Goal: Information Seeking & Learning: Get advice/opinions

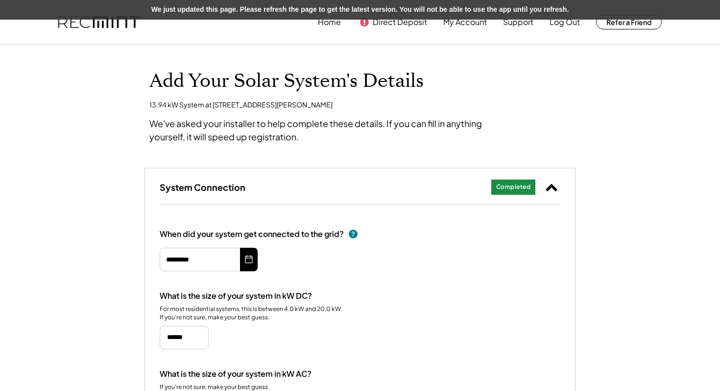
select select "******"
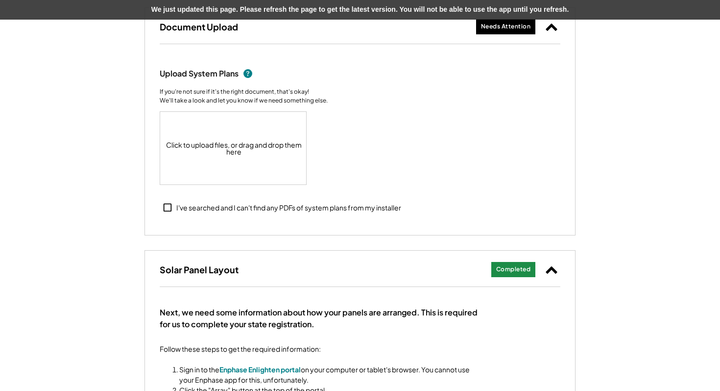
scroll to position [507, 0]
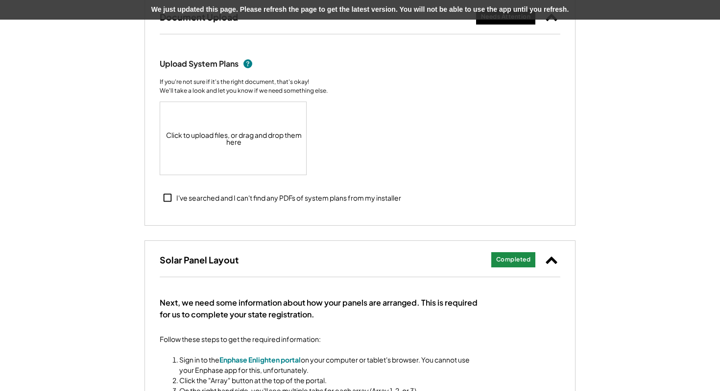
click at [222, 144] on div "Click to upload files, or drag and drop them here" at bounding box center [233, 138] width 147 height 73
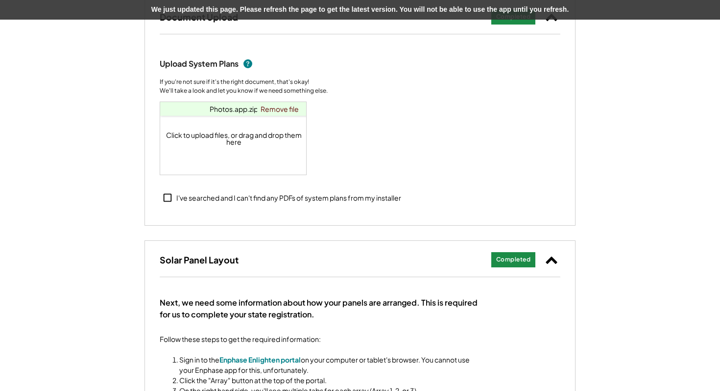
click at [257, 133] on div "Click to upload files, or drag and drop them here" at bounding box center [233, 138] width 147 height 73
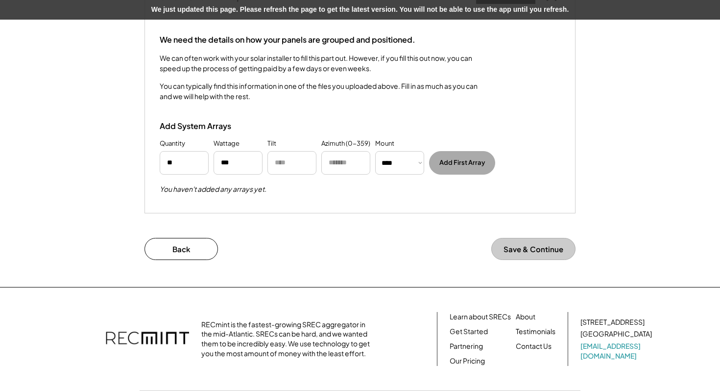
scroll to position [1384, 0]
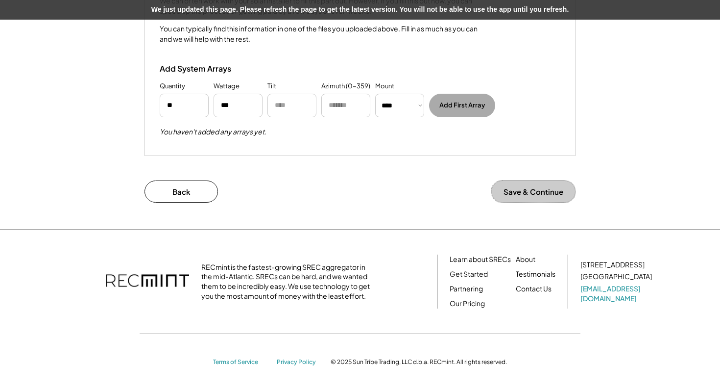
click at [532, 191] on button "Save & Continue" at bounding box center [534, 191] width 84 height 22
click at [193, 191] on button "Back" at bounding box center [182, 191] width 74 height 22
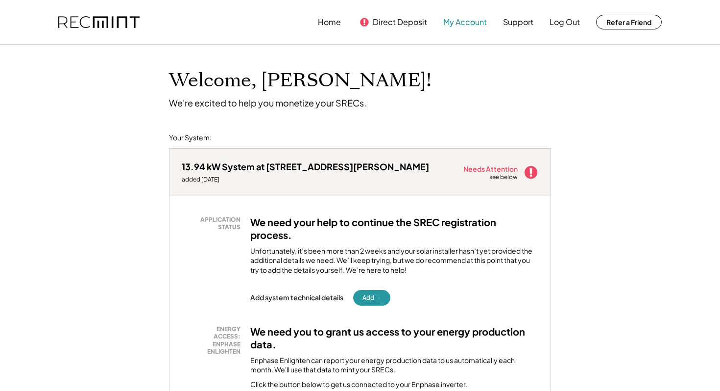
click at [466, 19] on button "My Account" at bounding box center [466, 22] width 44 height 20
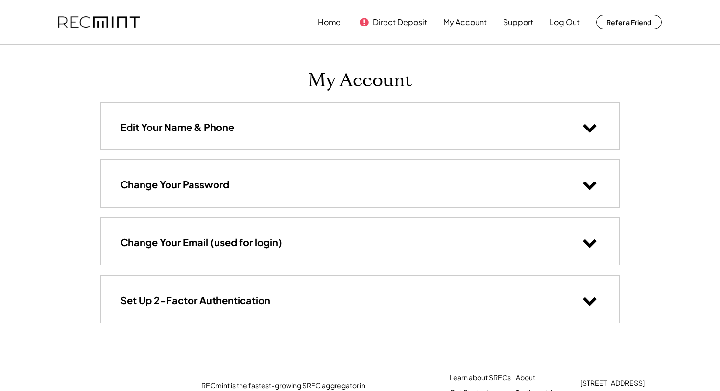
click at [113, 25] on img at bounding box center [98, 22] width 81 height 12
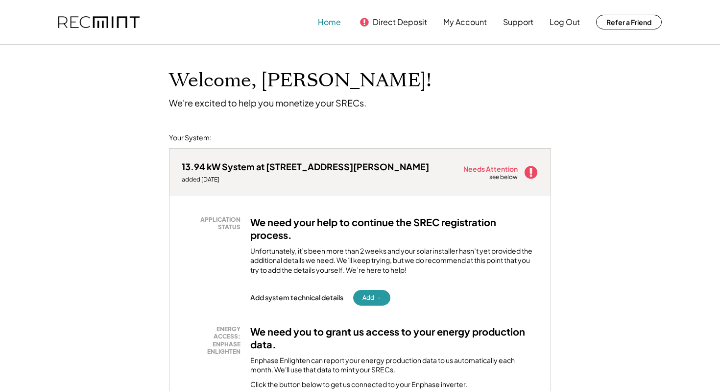
click at [327, 17] on button "Home" at bounding box center [329, 22] width 23 height 20
click at [457, 17] on button "My Account" at bounding box center [466, 22] width 44 height 20
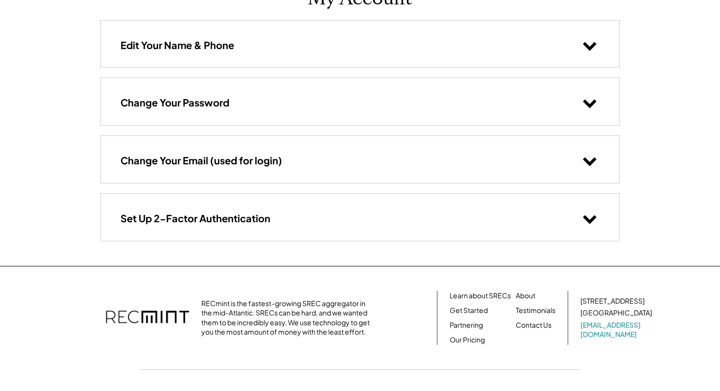
scroll to position [118, 0]
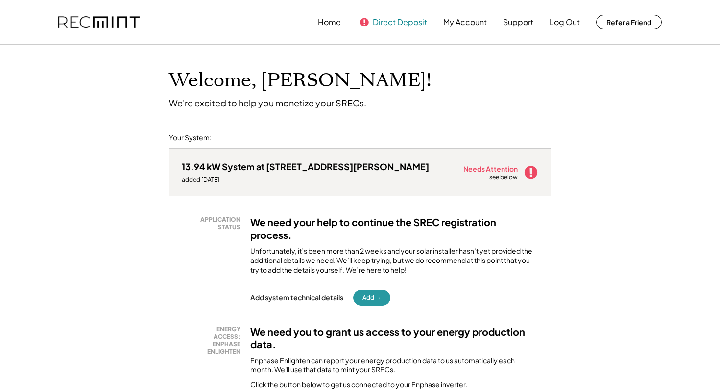
click at [389, 22] on button "Direct Deposit" at bounding box center [400, 22] width 54 height 20
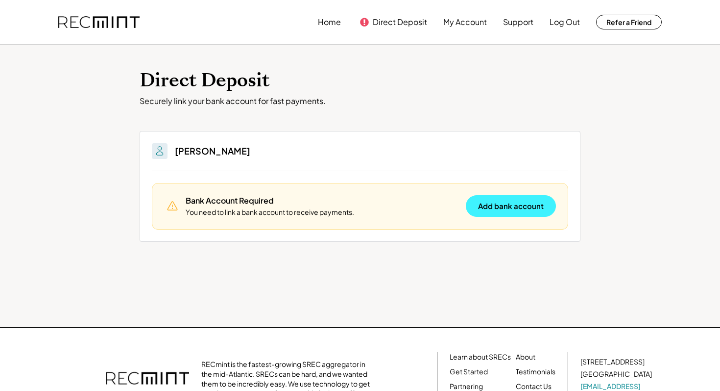
click at [526, 209] on button "Add bank account" at bounding box center [511, 206] width 90 height 22
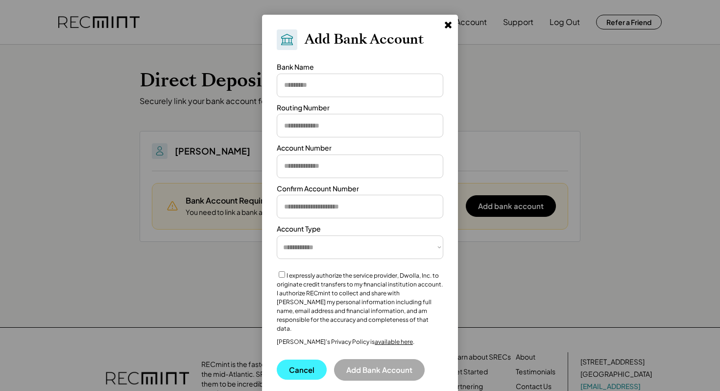
click at [295, 364] on button "Cancel" at bounding box center [302, 369] width 50 height 20
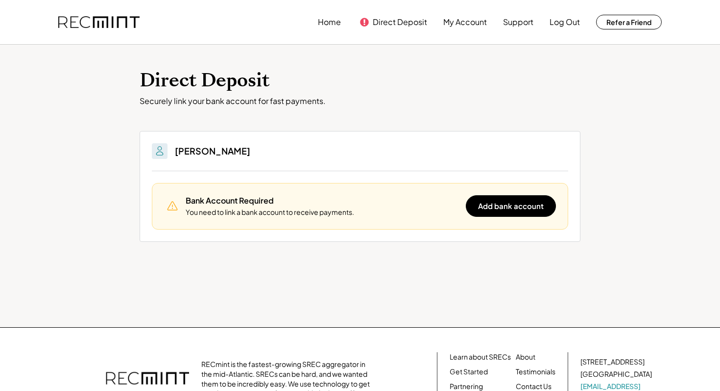
click at [162, 150] on img at bounding box center [160, 151] width 12 height 12
click at [223, 142] on div "Wilson Melek Bank Account Required You need to link a bank account to receive p…" at bounding box center [360, 186] width 441 height 111
click at [511, 24] on button "Support" at bounding box center [518, 22] width 30 height 20
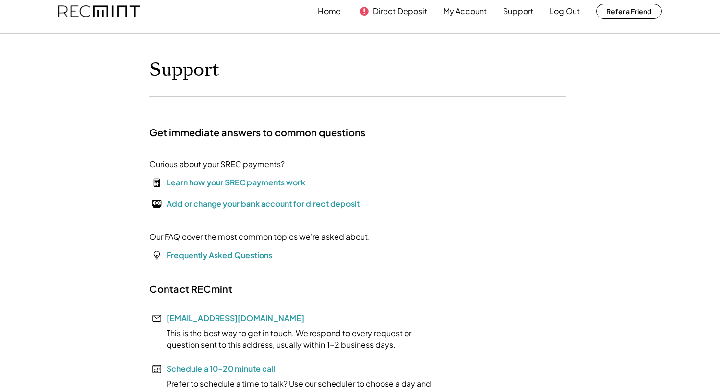
scroll to position [11, 0]
click at [212, 258] on font "Frequently Asked Questions" at bounding box center [220, 254] width 106 height 10
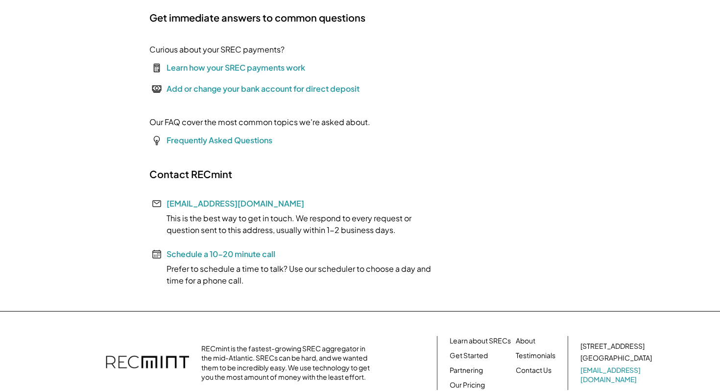
scroll to position [0, 0]
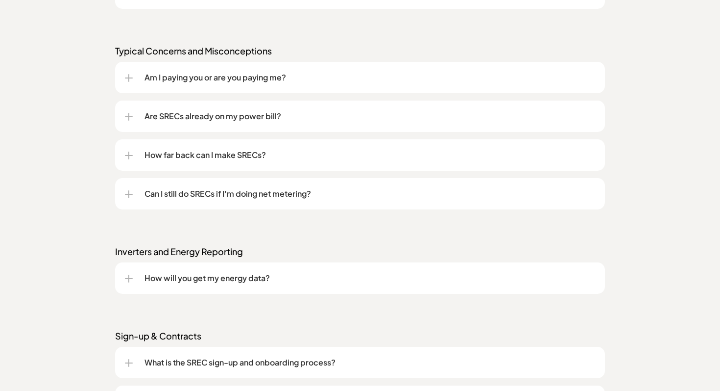
scroll to position [1042, 0]
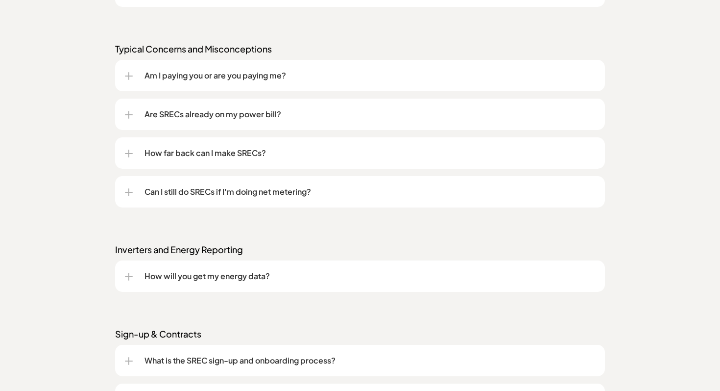
click at [249, 149] on p "How far back can I make SRECs?" at bounding box center [370, 153] width 451 height 12
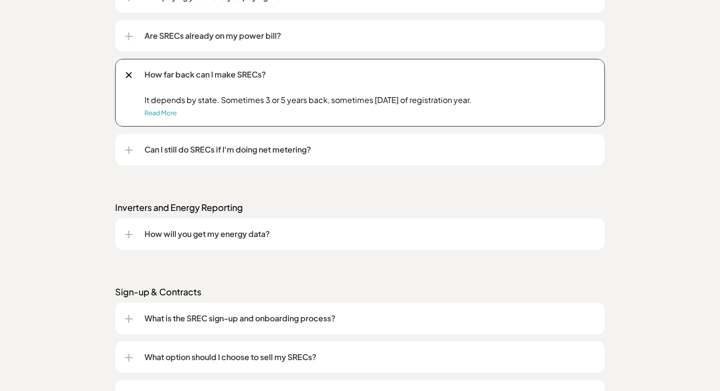
scroll to position [1122, 0]
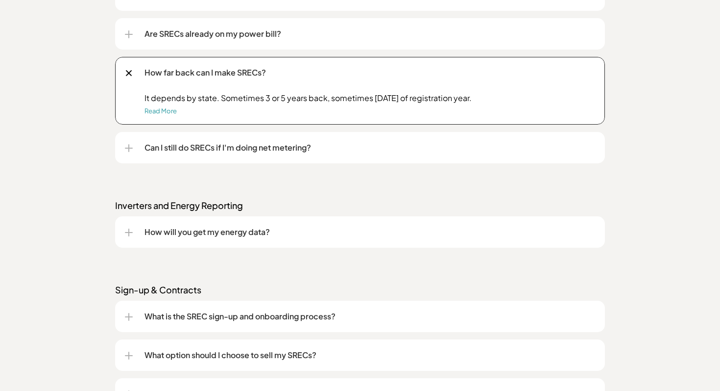
click at [218, 144] on p "Can I still do SRECs if I'm doing net metering?" at bounding box center [370, 148] width 451 height 12
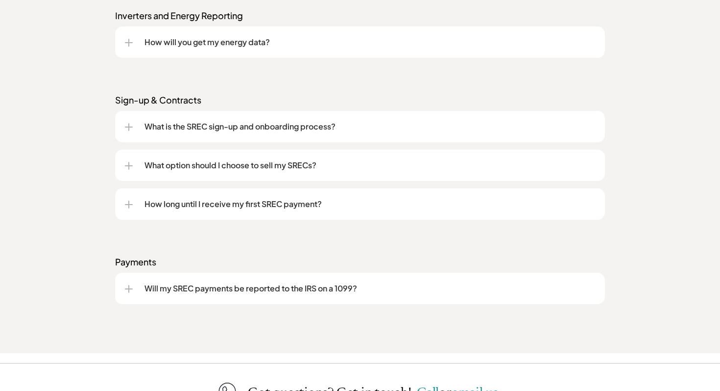
scroll to position [1397, 0]
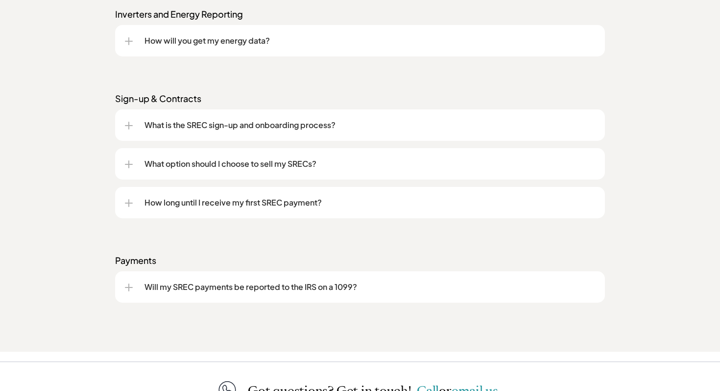
click at [278, 164] on p "What option should I choose to sell my SRECs?" at bounding box center [370, 164] width 451 height 12
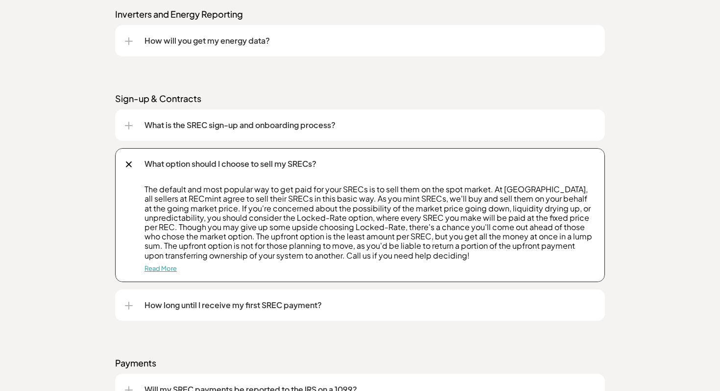
click at [156, 267] on link "Read More" at bounding box center [161, 268] width 32 height 8
